Goal: Task Accomplishment & Management: Use online tool/utility

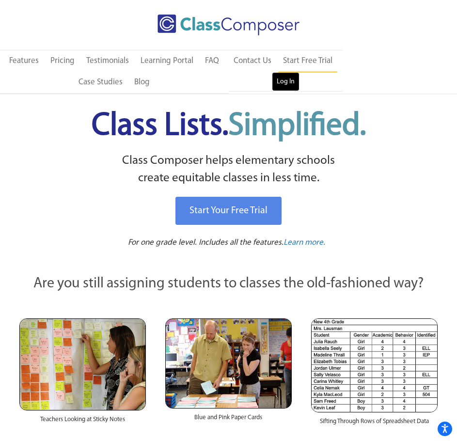
click at [290, 80] on link "Log In" at bounding box center [286, 81] width 28 height 19
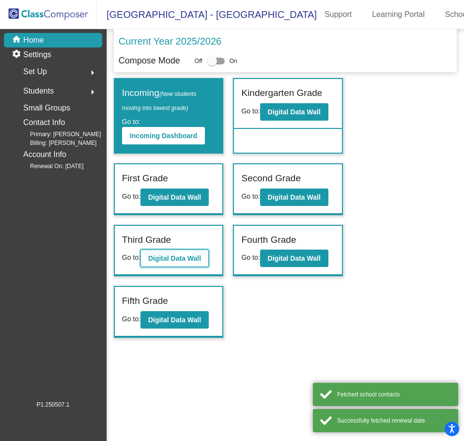
click at [170, 252] on button "Digital Data Wall" at bounding box center [174, 257] width 68 height 17
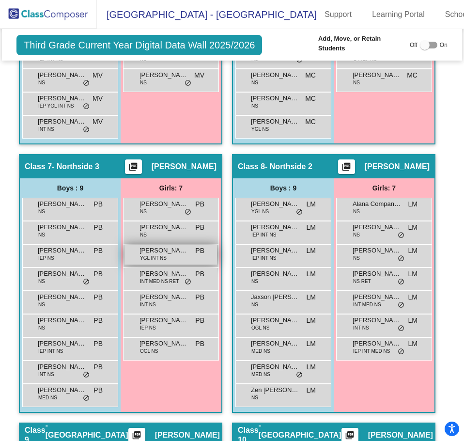
scroll to position [1404, 0]
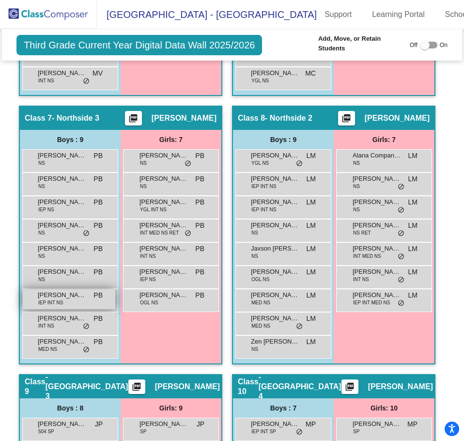
click at [69, 290] on span "[PERSON_NAME]" at bounding box center [62, 295] width 48 height 10
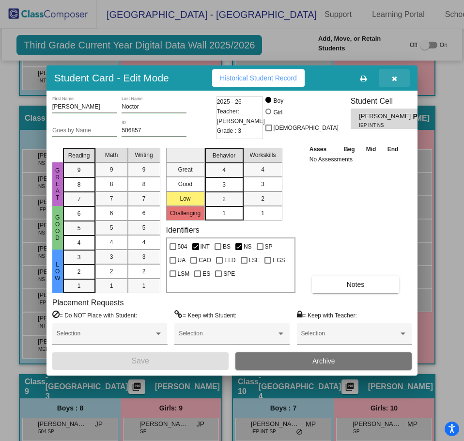
click at [395, 78] on icon "button" at bounding box center [394, 78] width 5 height 7
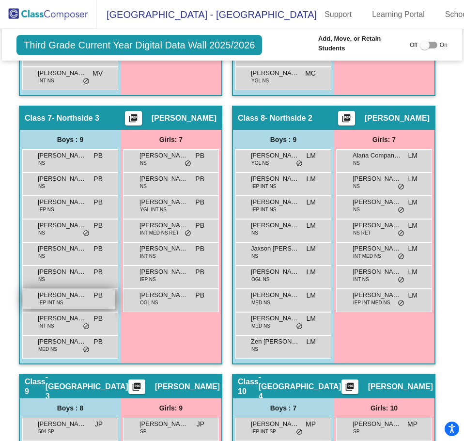
click at [74, 289] on div "Owen Noctor IEP INT NS PB lock do_not_disturb_alt" at bounding box center [69, 299] width 92 height 20
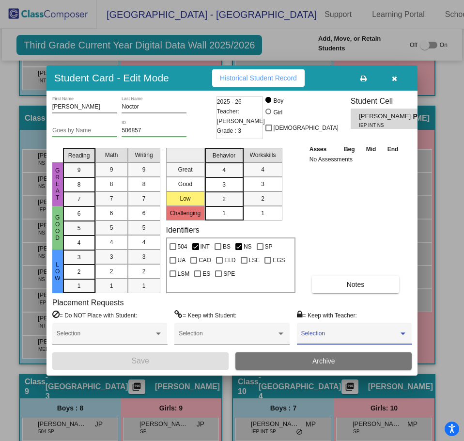
click at [403, 334] on div at bounding box center [402, 333] width 5 height 2
click at [403, 334] on span "None" at bounding box center [354, 336] width 107 height 17
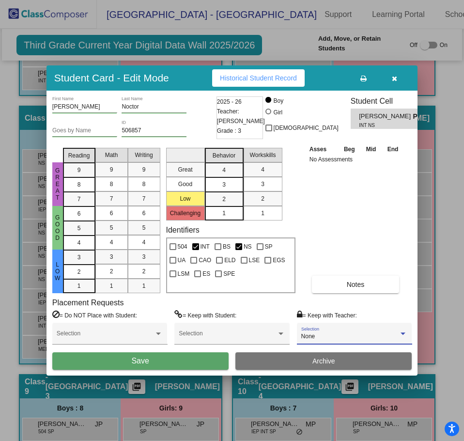
click at [403, 334] on div at bounding box center [402, 333] width 5 height 2
click at [404, 318] on div at bounding box center [232, 220] width 464 height 441
click at [397, 76] on button "button" at bounding box center [394, 77] width 31 height 17
